Goal: Information Seeking & Learning: Check status

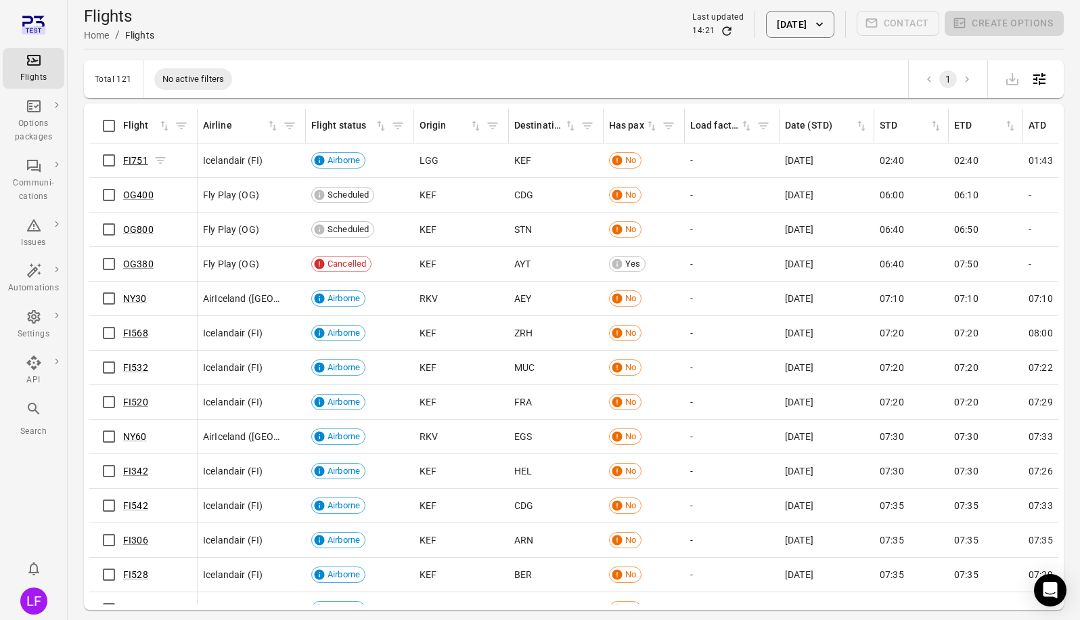
click at [137, 162] on link "FI751" at bounding box center [135, 160] width 25 height 11
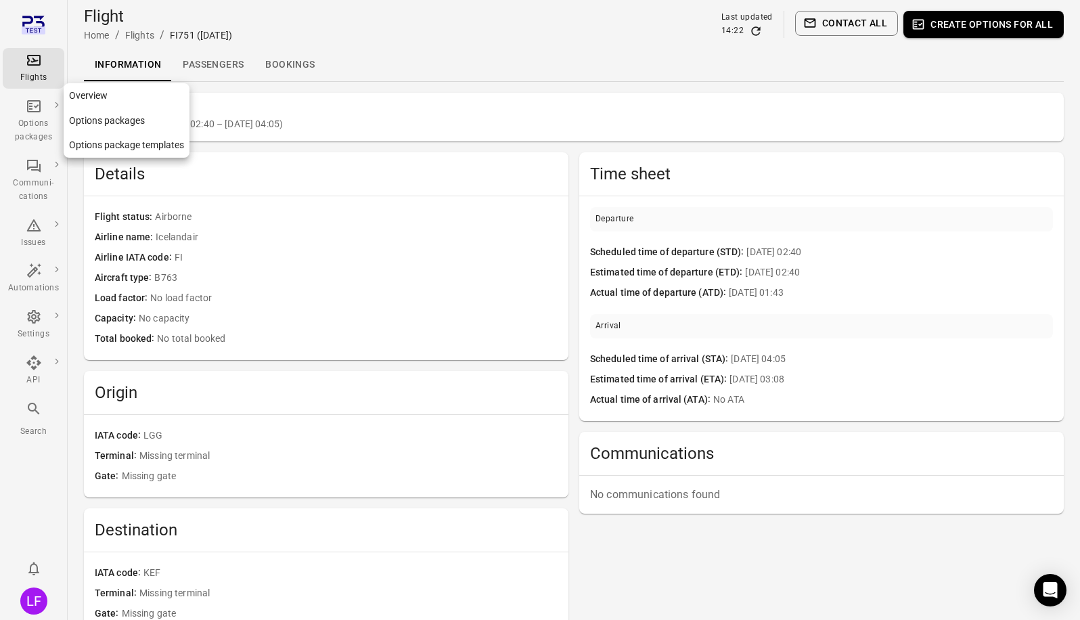
click at [100, 118] on link "Options packages" at bounding box center [127, 120] width 126 height 25
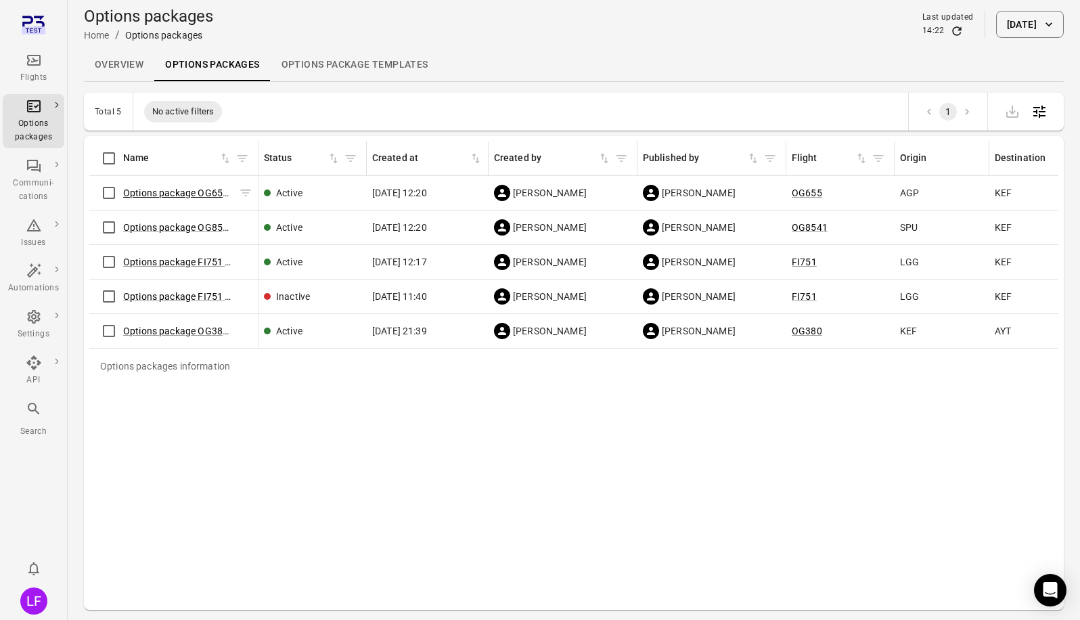
click at [145, 191] on link "Options package OG655 ([DATE])" at bounding box center [194, 192] width 143 height 11
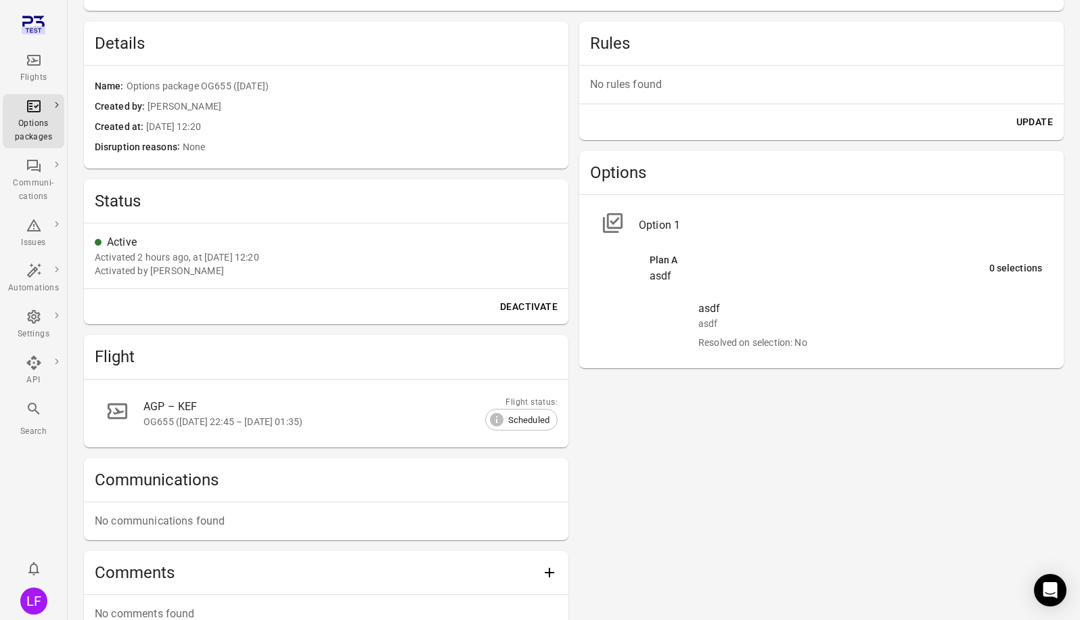
scroll to position [406, 0]
